Goal: Check status: Check status

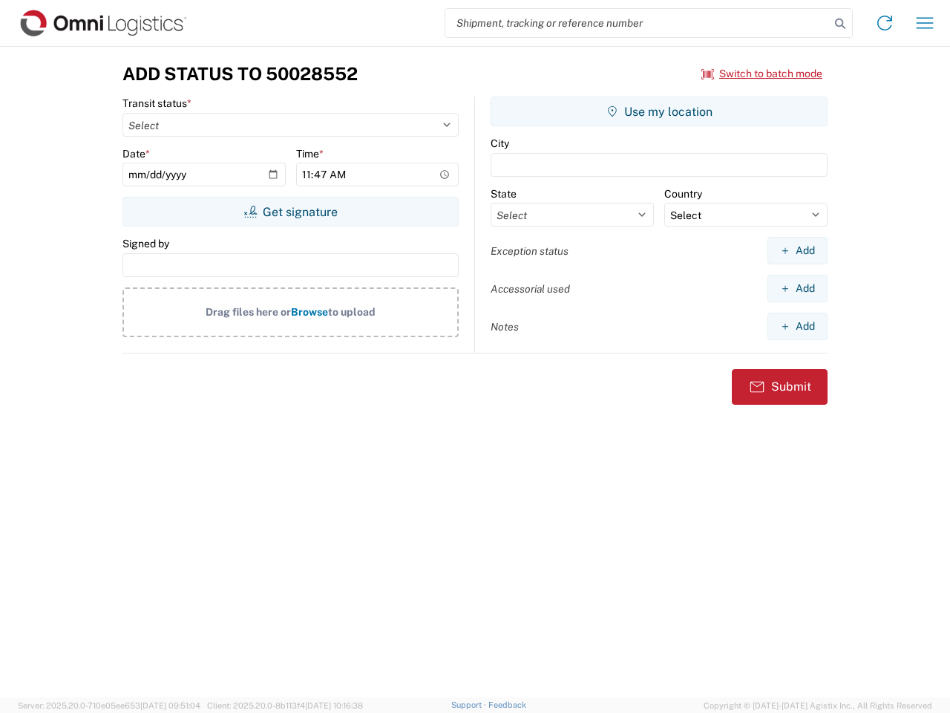
click at [638, 23] on input "search" at bounding box center [638, 23] width 385 height 28
click at [841, 24] on icon at bounding box center [840, 23] width 21 height 21
click at [885, 23] on icon at bounding box center [885, 23] width 24 height 24
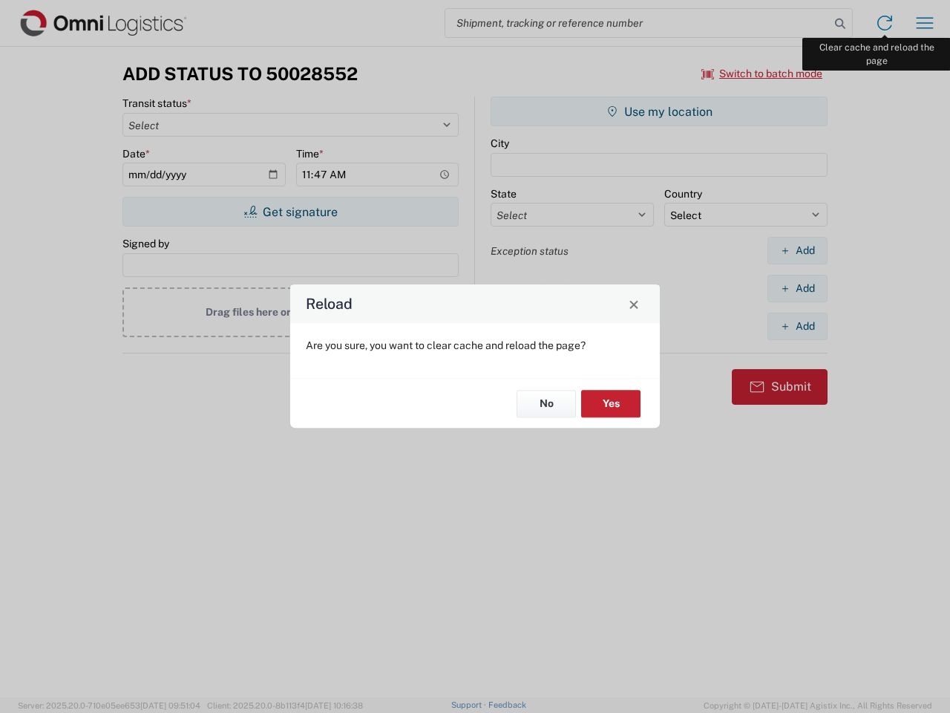
click at [925, 23] on div "Reload Are you sure, you want to clear cache and reload the page? No Yes" at bounding box center [475, 356] width 950 height 713
click at [763, 74] on div "Reload Are you sure, you want to clear cache and reload the page? No Yes" at bounding box center [475, 356] width 950 height 713
click at [290, 212] on div "Reload Are you sure, you want to clear cache and reload the page? No Yes" at bounding box center [475, 356] width 950 height 713
click at [659, 111] on div "Reload Are you sure, you want to clear cache and reload the page? No Yes" at bounding box center [475, 356] width 950 height 713
click at [797, 250] on div "Reload Are you sure, you want to clear cache and reload the page? No Yes" at bounding box center [475, 356] width 950 height 713
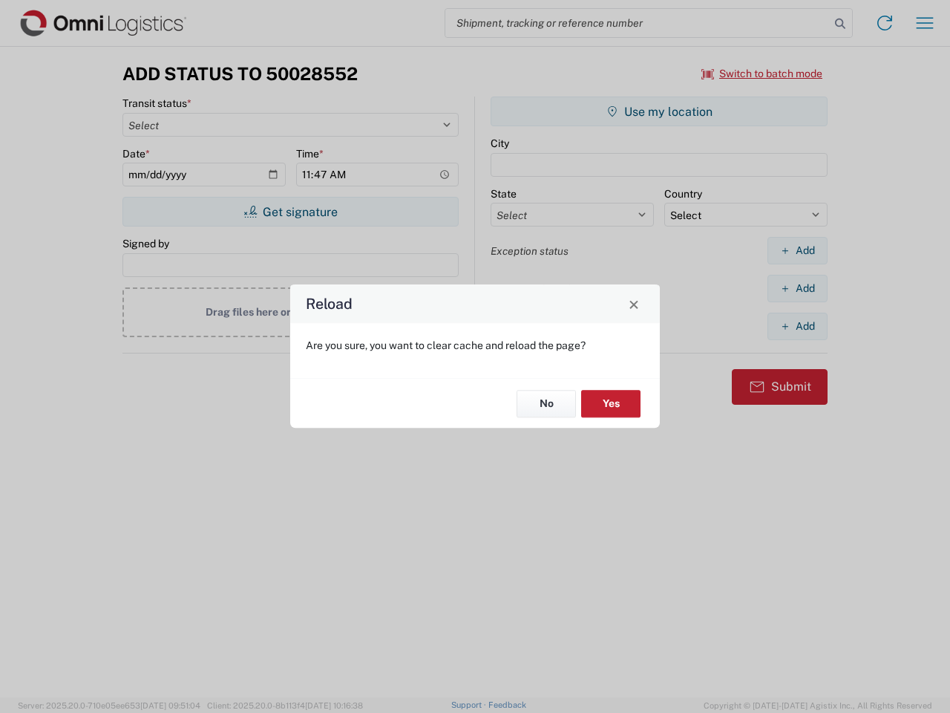
click at [797, 288] on div "Reload Are you sure, you want to clear cache and reload the page? No Yes" at bounding box center [475, 356] width 950 height 713
click at [797, 326] on div "Reload Are you sure, you want to clear cache and reload the page? No Yes" at bounding box center [475, 356] width 950 height 713
